Goal: Register for event/course

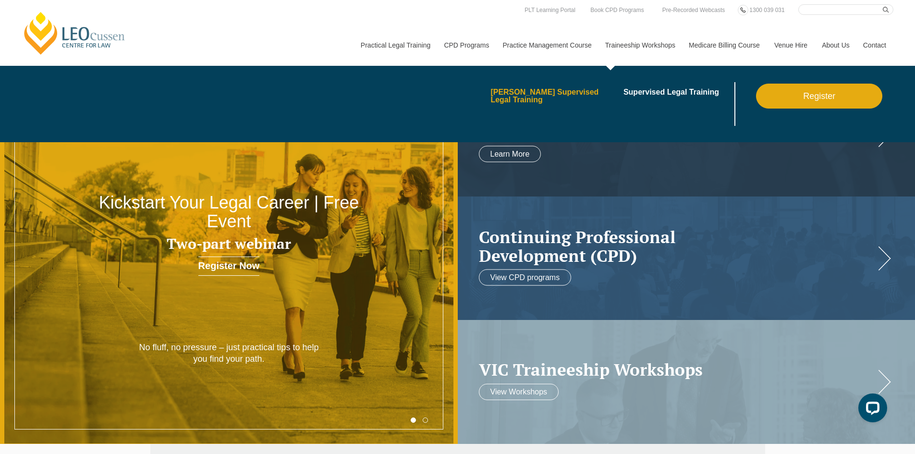
click at [534, 95] on link "Leo Cussen’s Supervised Legal Training" at bounding box center [553, 95] width 126 height 15
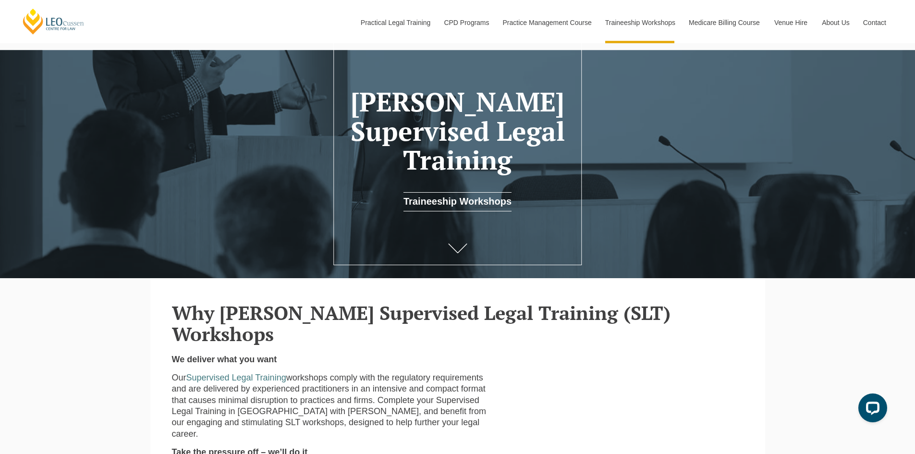
scroll to position [144, 0]
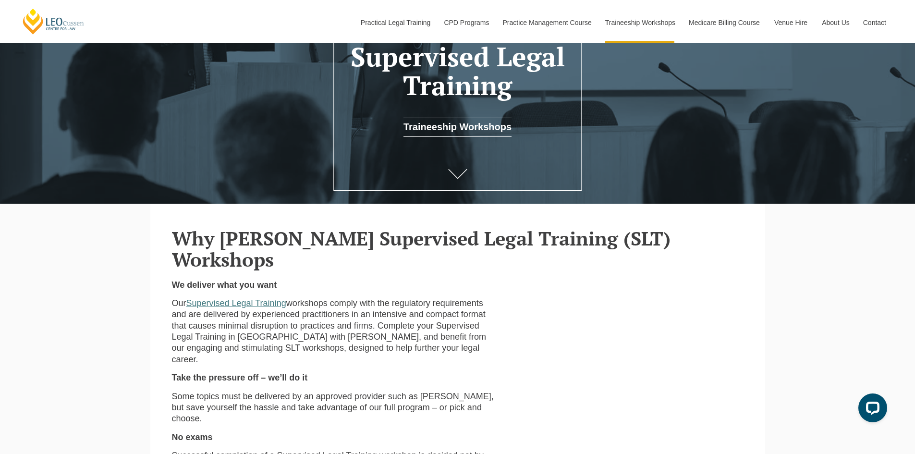
click at [270, 298] on link "Supervised Legal Training" at bounding box center [236, 303] width 100 height 10
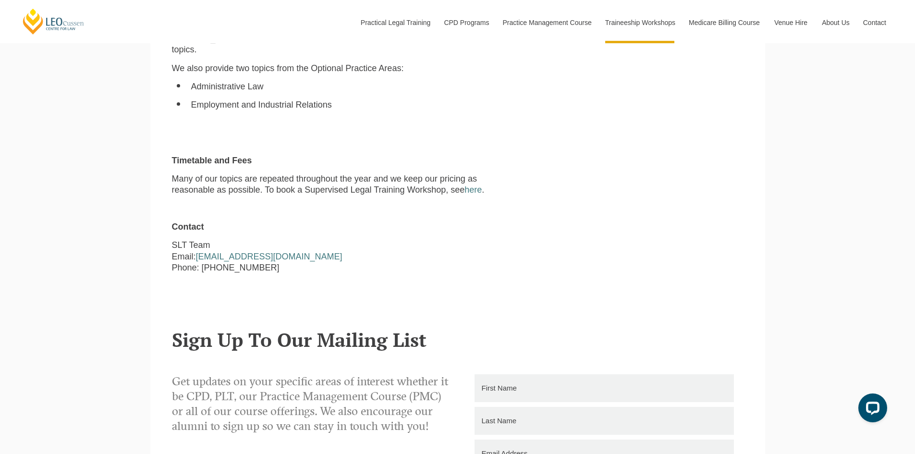
scroll to position [960, 0]
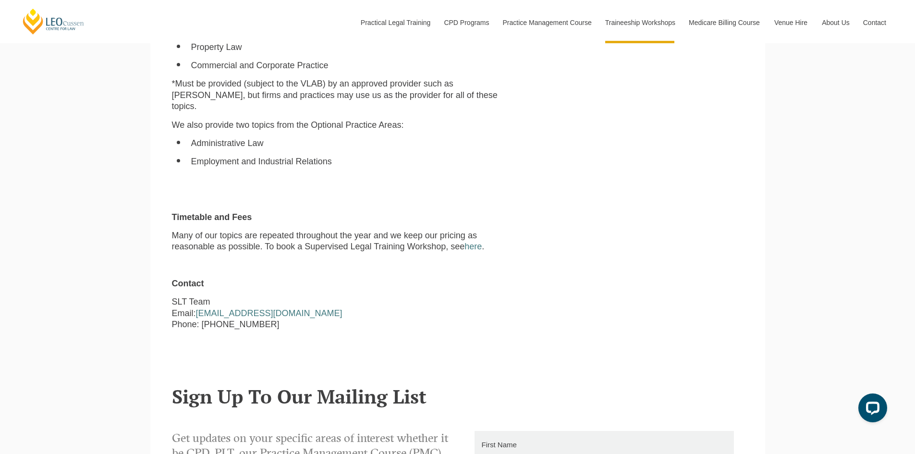
scroll to position [864, 0]
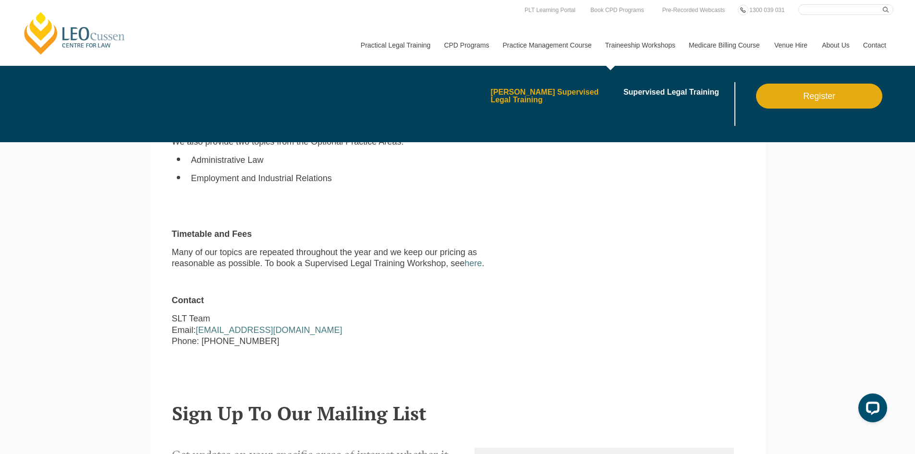
click at [570, 91] on link "Leo Cussen’s Supervised Legal Training" at bounding box center [553, 95] width 126 height 15
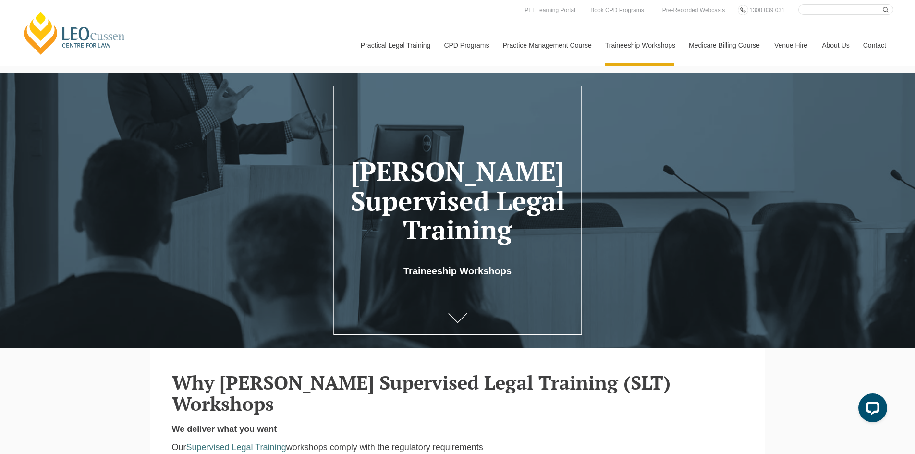
click at [854, 3] on header "Leo Cussen Centre for Law Search here Practical Legal Training Our Practical Le…" at bounding box center [457, 33] width 915 height 66
click at [839, 12] on input "Search here" at bounding box center [845, 9] width 95 height 11
type input "lawyer skills"
click at [882, 4] on button "submit" at bounding box center [887, 9] width 11 height 11
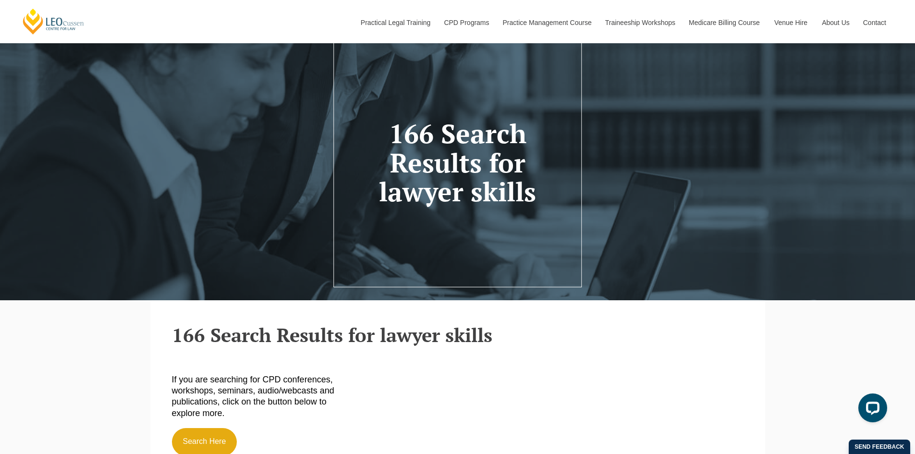
scroll to position [48, 0]
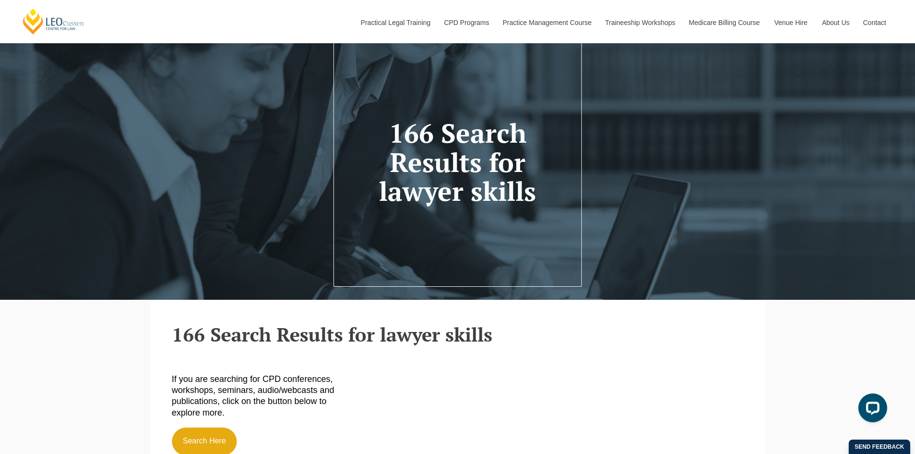
click at [355, 338] on h2 "166 Search Results for lawyer skills" at bounding box center [457, 334] width 571 height 21
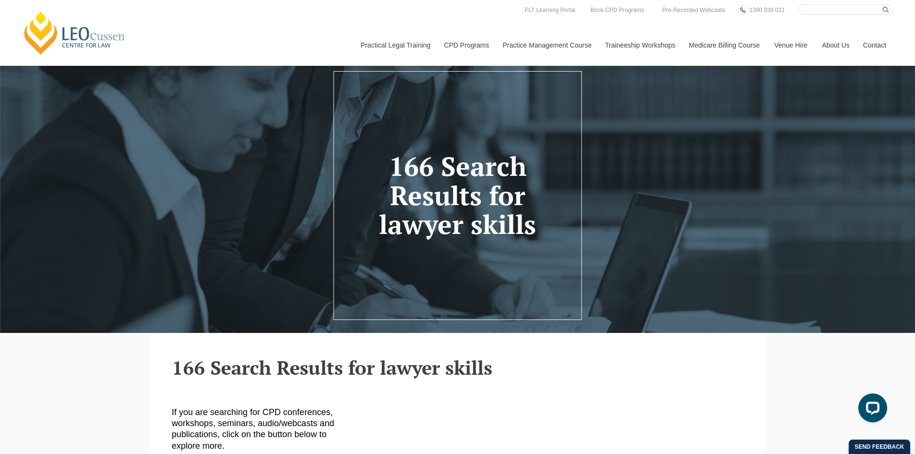
scroll to position [0, 0]
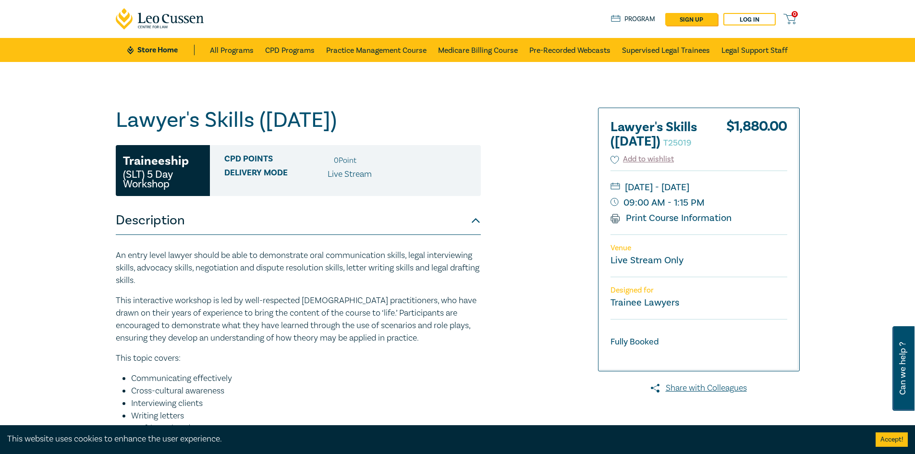
click at [529, 167] on div "Lawyer's Skills ([DATE]) T25019 Traineeship (SLT) 5 Day Workshop CPD Points 0 P…" at bounding box center [341, 368] width 463 height 521
click at [248, 154] on span "CPD Points" at bounding box center [275, 160] width 103 height 12
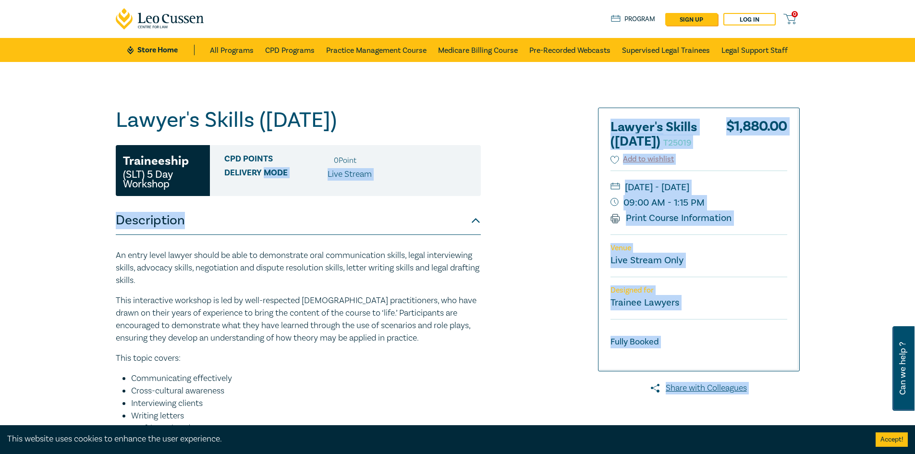
drag, startPoint x: 264, startPoint y: 170, endPoint x: 366, endPoint y: 210, distance: 110.2
click at [366, 210] on div "Lawyer's Skills ([DATE]) T25019 Traineeship (SLT) 5 Day Workshop CPD Points 0 P…" at bounding box center [298, 368] width 365 height 521
click at [534, 179] on div "Lawyer's Skills ([DATE]) T25019 Traineeship (SLT) 5 Day Workshop CPD Points 0 P…" at bounding box center [341, 368] width 463 height 521
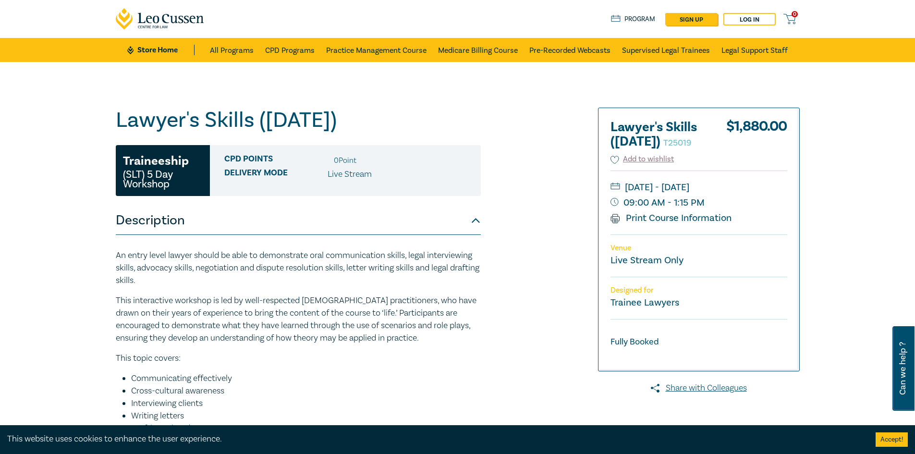
drag, startPoint x: 412, startPoint y: 178, endPoint x: 425, endPoint y: 175, distance: 13.3
click at [412, 177] on div "Delivery Mode Live Stream" at bounding box center [348, 174] width 249 height 12
click at [512, 163] on div "Lawyer's Skills ([DATE]) T25019 Traineeship (SLT) 5 Day Workshop CPD Points 0 P…" at bounding box center [341, 368] width 463 height 521
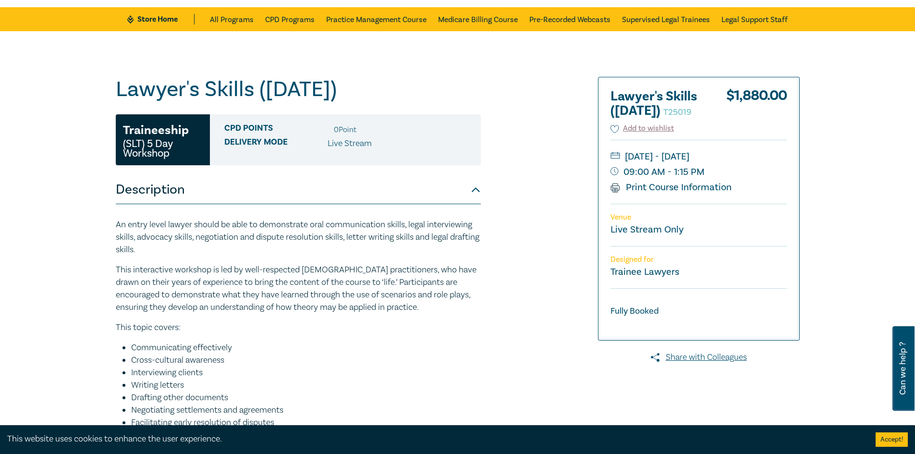
scroll to position [48, 0]
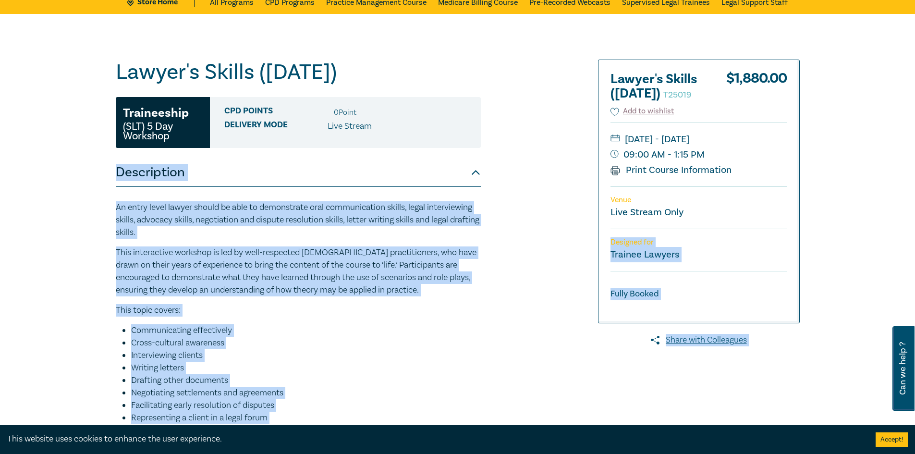
drag, startPoint x: 706, startPoint y: 243, endPoint x: 584, endPoint y: 244, distance: 122.4
click at [584, 244] on div "Lawyer's Skills ([DATE]) T25019 Traineeship (SLT) 5 Day Workshop CPD Points 0 P…" at bounding box center [457, 320] width 695 height 521
click at [533, 247] on div "Lawyer's Skills ([DATE]) T25019 Traineeship (SLT) 5 Day Workshop CPD Points 0 P…" at bounding box center [341, 320] width 463 height 521
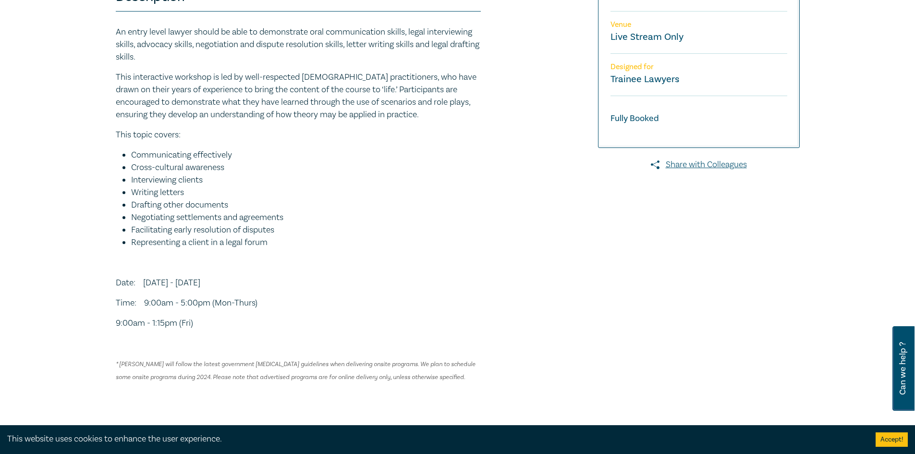
scroll to position [240, 0]
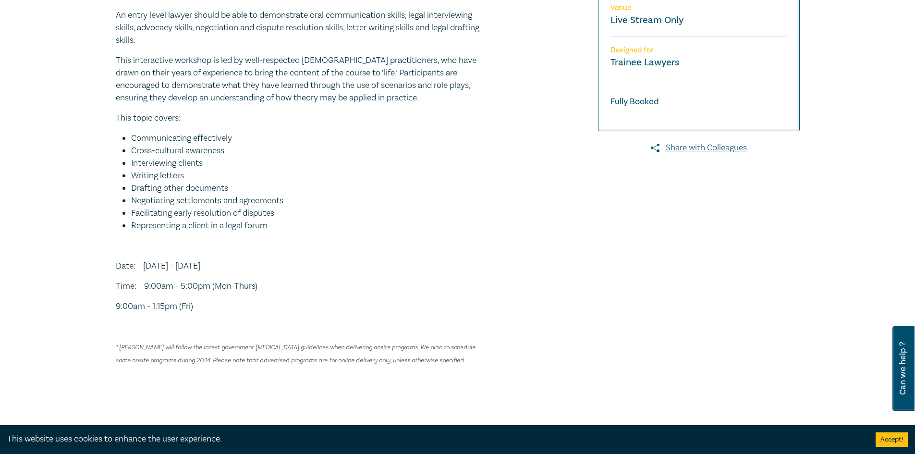
click at [241, 310] on p "9:00am - 1:15pm (Fri)" at bounding box center [298, 306] width 365 height 12
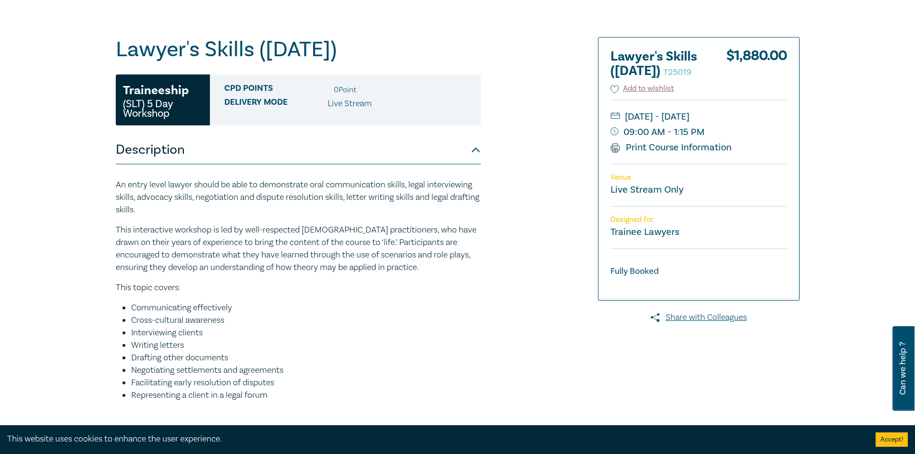
scroll to position [48, 0]
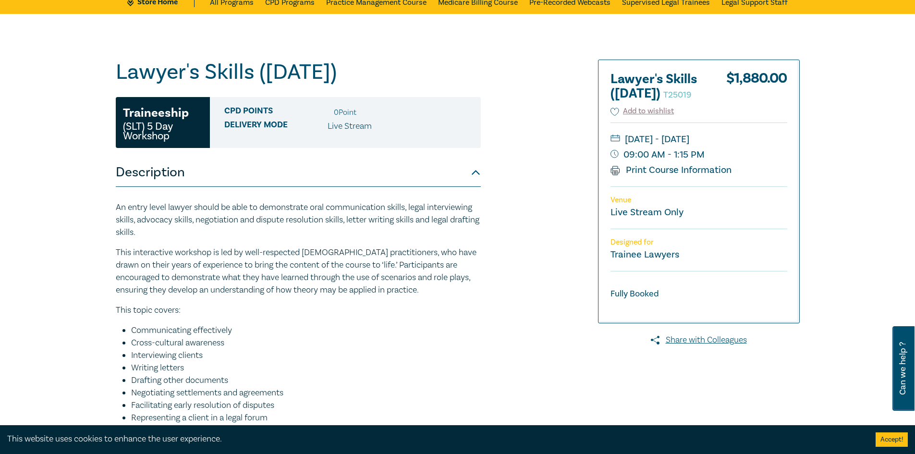
click at [499, 251] on div "Lawyer's Skills ([DATE]) T25019 Traineeship (SLT) 5 Day Workshop CPD Points 0 P…" at bounding box center [341, 320] width 463 height 521
